Goal: Task Accomplishment & Management: Complete application form

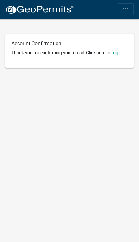
click at [119, 51] on link "Login" at bounding box center [116, 52] width 11 height 5
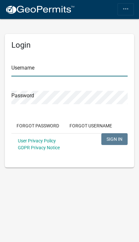
click at [93, 69] on input "Username" at bounding box center [69, 69] width 117 height 13
type input "LucysElectric"
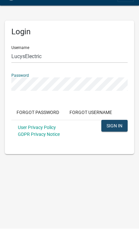
click at [118, 136] on span "SIGN IN" at bounding box center [115, 138] width 16 height 5
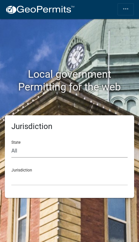
click at [98, 152] on select "All Colorado Georgia Indiana Iowa Kansas Minnesota Ohio South Carolina Wisconsin" at bounding box center [69, 150] width 117 height 13
select select "Indiana"
click at [107, 184] on select "City of Charlestown, Indiana City of Jeffersonville, Indiana City of Logansport…" at bounding box center [69, 178] width 117 height 13
click at [99, 177] on select "City of Charlestown, Indiana City of Jeffersonville, Indiana City of Logansport…" at bounding box center [69, 178] width 117 height 13
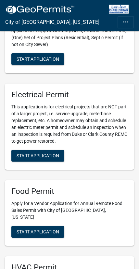
scroll to position [116, 0]
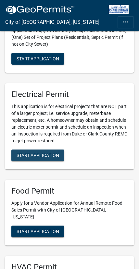
click at [22, 152] on span "Start Application" at bounding box center [38, 154] width 43 height 5
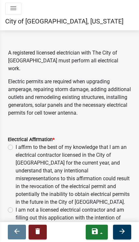
scroll to position [100, 0]
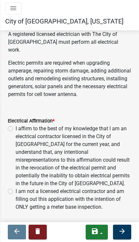
click at [13, 125] on div "I affirm to the best of my knowledge that I am an electrical contractor license…" at bounding box center [70, 156] width 124 height 63
click at [12, 187] on div "I am not a licensed electrical contractor and am filling out this application w…" at bounding box center [70, 198] width 124 height 23
click at [16, 125] on label "I affirm to the best of my knowledge that I am an electrical contractor license…" at bounding box center [74, 156] width 116 height 63
click at [16, 125] on input "I affirm to the best of my knowledge that I am an electrical contractor license…" at bounding box center [18, 127] width 4 height 4
radio input "true"
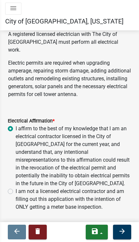
click at [16, 187] on label "I am not a licensed electrical contractor and am filling out this application w…" at bounding box center [74, 198] width 116 height 23
click at [16, 187] on input "I am not a licensed electrical contractor and am filling out this application w…" at bounding box center [18, 189] width 4 height 4
radio input "true"
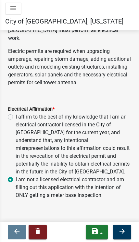
scroll to position [111, 0]
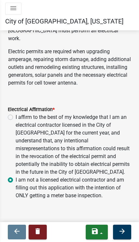
click at [124, 230] on icon "arrow_forward" at bounding box center [123, 231] width 8 height 8
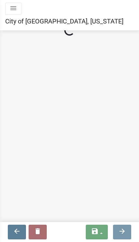
scroll to position [0, 0]
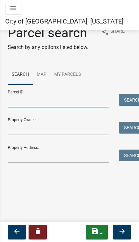
click at [88, 101] on input "Parcel ID:" at bounding box center [59, 100] width 102 height 13
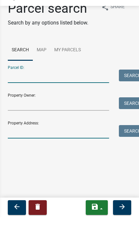
click at [76, 149] on input "Property Address:" at bounding box center [59, 155] width 102 height 13
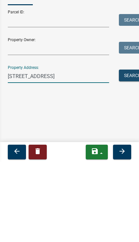
type input "206 N Front street"
click at [121, 149] on button "Search" at bounding box center [133, 155] width 28 height 12
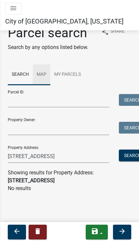
click at [42, 76] on link "Map" at bounding box center [42, 74] width 18 height 21
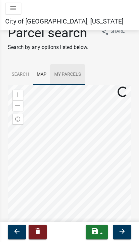
click at [73, 75] on link "My Parcels" at bounding box center [68, 74] width 35 height 21
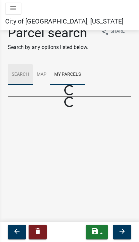
click at [22, 75] on link "Search" at bounding box center [20, 74] width 25 height 21
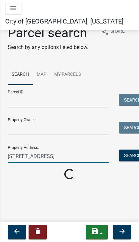
click at [88, 156] on input "206 N Front street" at bounding box center [59, 155] width 102 height 13
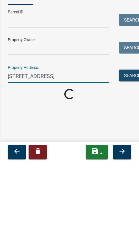
click at [130, 149] on button "Search" at bounding box center [133, 155] width 28 height 12
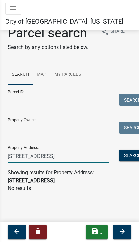
click at [51, 154] on input "206 N Front street" at bounding box center [59, 155] width 102 height 13
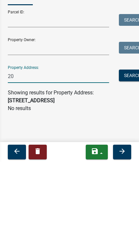
type input "2"
click at [130, 149] on button "Search" at bounding box center [133, 155] width 28 height 12
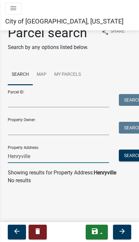
click at [94, 159] on input "Henryville" at bounding box center [59, 155] width 102 height 13
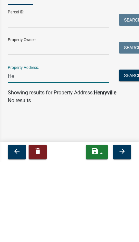
type input "H"
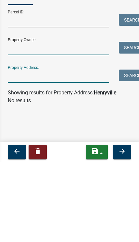
click at [95, 122] on input "Property Owner:" at bounding box center [59, 128] width 102 height 13
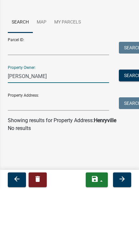
click at [127, 122] on button "Search" at bounding box center [133, 128] width 28 height 12
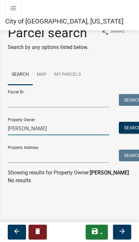
click at [79, 127] on input "Amber Bond" at bounding box center [59, 128] width 102 height 13
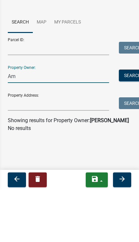
type input "A"
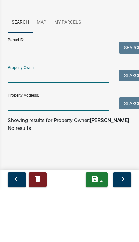
click at [89, 149] on input "Property Address:" at bounding box center [59, 155] width 102 height 13
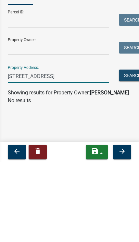
type input "[STREET_ADDRESS]"
click at [134, 149] on button "Search" at bounding box center [133, 155] width 28 height 12
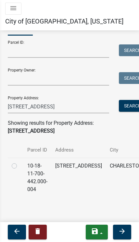
scroll to position [49, 0]
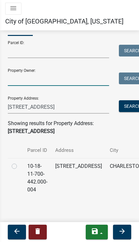
click at [81, 82] on input "Property Owner:" at bounding box center [59, 78] width 102 height 13
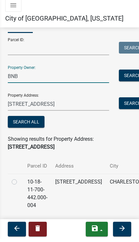
type input "BNB"
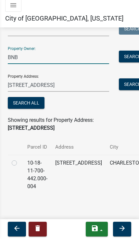
scroll to position [68, 0]
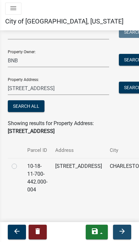
click at [128, 230] on button "arrow_forward" at bounding box center [122, 231] width 18 height 15
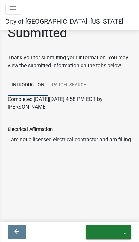
click at [12, 11] on icon "menu" at bounding box center [13, 8] width 8 height 8
click at [17, 10] on icon "menu" at bounding box center [13, 8] width 8 height 8
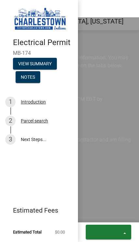
click at [43, 118] on div "Parcel search" at bounding box center [34, 120] width 27 height 5
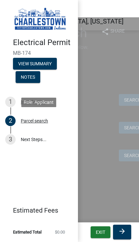
click at [41, 121] on div "Parcel search" at bounding box center [34, 120] width 27 height 5
click at [117, 88] on div "Parcel ID: Search" at bounding box center [70, 96] width 124 height 22
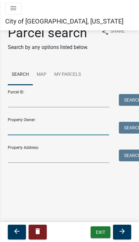
click at [82, 128] on input "Property Owner:" at bounding box center [59, 128] width 102 height 13
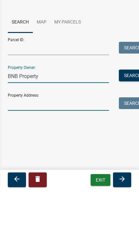
click at [94, 149] on input "Property Address:" at bounding box center [59, 155] width 102 height 13
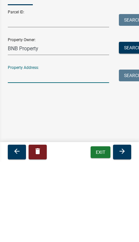
click at [130, 122] on button "Search" at bounding box center [133, 128] width 28 height 12
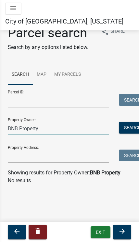
click at [79, 132] on input "BNB Property" at bounding box center [59, 128] width 102 height 13
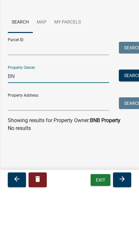
type input "B"
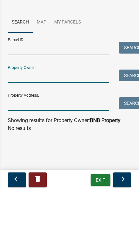
click at [90, 149] on input "Property Address:" at bounding box center [59, 155] width 102 height 13
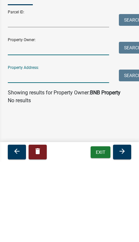
type input "BNB"
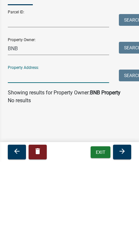
type input "[STREET_ADDRESS]"
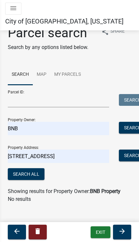
click at [82, 128] on input "BNB" at bounding box center [59, 128] width 102 height 13
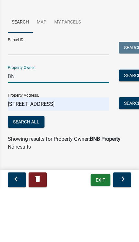
type input "B"
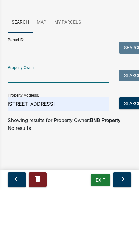
click at [132, 149] on button "Search" at bounding box center [133, 155] width 28 height 12
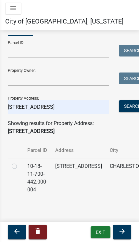
scroll to position [47, 0]
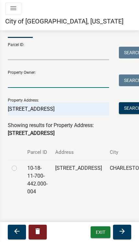
click at [78, 79] on input "Property Owner:" at bounding box center [59, 80] width 102 height 13
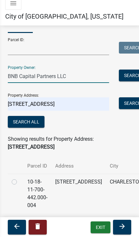
type input "BNB Capital Partners LLC"
click at [98, 103] on input "[STREET_ADDRESS]" at bounding box center [59, 108] width 102 height 13
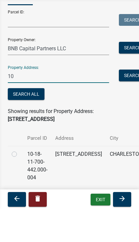
type input "1"
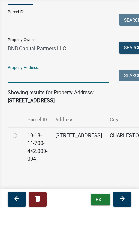
click at [130, 74] on button "Search" at bounding box center [133, 80] width 28 height 12
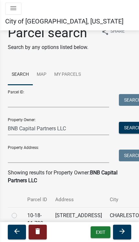
scroll to position [0, 0]
click at [12, 10] on icon "menu" at bounding box center [13, 8] width 8 height 8
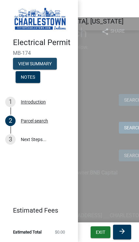
click at [24, 64] on button "View Summary" at bounding box center [35, 64] width 44 height 12
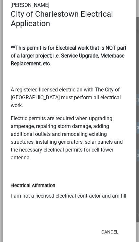
scroll to position [63, 0]
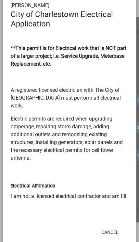
click at [112, 226] on button "Cancel" at bounding box center [110, 232] width 28 height 12
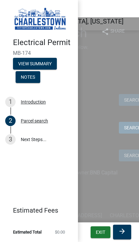
click at [106, 188] on th "City" at bounding box center [128, 195] width 45 height 23
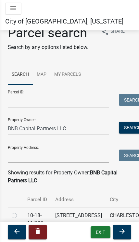
click at [15, 10] on icon "menu" at bounding box center [13, 8] width 8 height 8
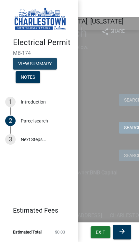
click at [24, 62] on button "View Summary" at bounding box center [35, 64] width 44 height 12
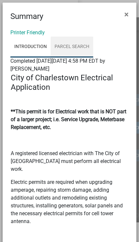
click at [79, 47] on link "Parcel search" at bounding box center [72, 47] width 43 height 21
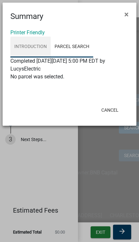
click at [24, 45] on link "Introduction" at bounding box center [30, 47] width 40 height 21
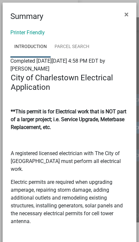
scroll to position [0, 0]
click at [125, 15] on span "×" at bounding box center [127, 14] width 4 height 9
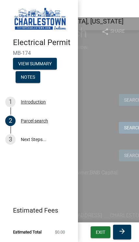
click at [120, 176] on div "Showing results for Property Owner: BNB Capital Partners LLC" at bounding box center [70, 177] width 124 height 16
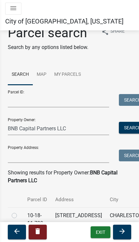
click at [11, 6] on icon "menu" at bounding box center [13, 8] width 8 height 8
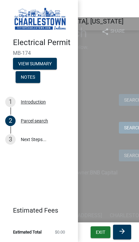
click at [27, 69] on button "View Summary" at bounding box center [35, 64] width 44 height 12
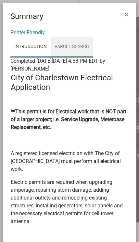
click at [65, 47] on link "Parcel search" at bounding box center [72, 47] width 43 height 21
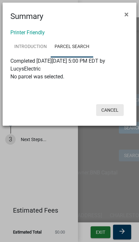
click at [116, 110] on button "Cancel" at bounding box center [110, 110] width 28 height 12
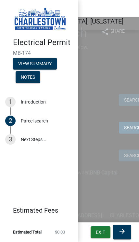
click at [114, 58] on div "Parcel search Search by any options listed below. share Share Search Map My Par…" at bounding box center [70, 138] width 134 height 227
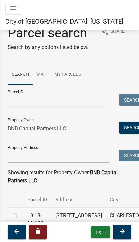
click at [38, 232] on icon "delete" at bounding box center [38, 231] width 8 height 8
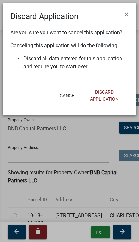
click at [101, 97] on button "Discard Application" at bounding box center [104, 95] width 39 height 19
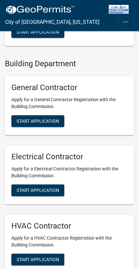
scroll to position [908, 0]
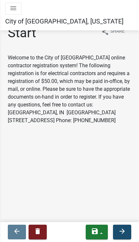
click at [124, 230] on icon "arrow_forward" at bounding box center [123, 231] width 8 height 8
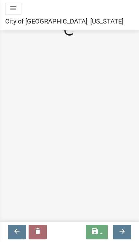
select select "IN"
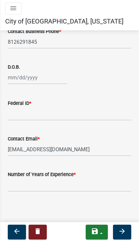
scroll to position [344, 0]
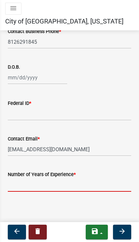
click at [40, 186] on input "Number of Years of Experience *" at bounding box center [70, 184] width 124 height 13
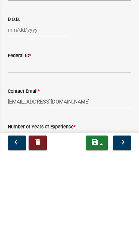
scroll to position [291, 0]
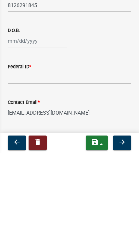
type input "10"
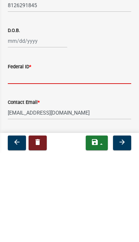
click at [112, 159] on input "Federal ID *" at bounding box center [70, 165] width 124 height 13
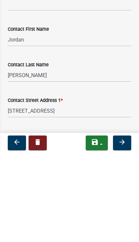
scroll to position [0, 0]
